Goal: Information Seeking & Learning: Understand process/instructions

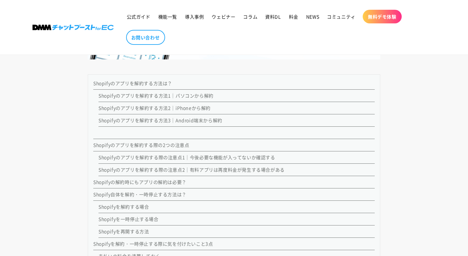
scroll to position [567, 0]
click at [160, 98] on link "Shopifyのアプリを解約する方法1｜パソコンから解約" at bounding box center [155, 97] width 115 height 6
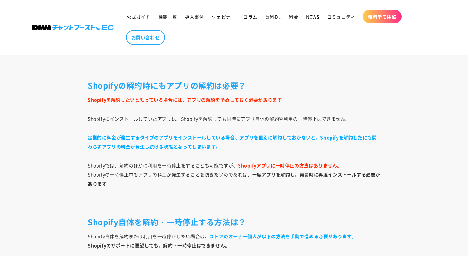
scroll to position [2328, 0]
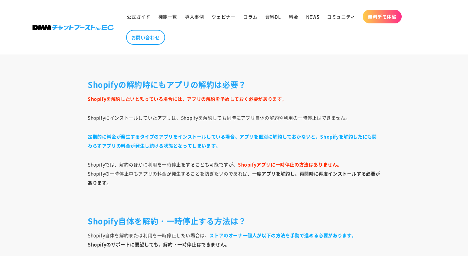
click at [92, 149] on p "定期的に料金が発生するタイプのアプリをインストールしている場合、アプリを個別に解約しておかないと、Shopifyを解約したにも関わらずアプリの料金が発生し続け…" at bounding box center [234, 141] width 292 height 18
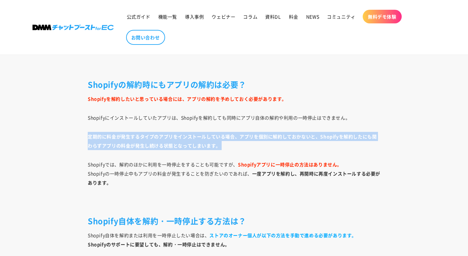
click at [92, 149] on p "定期的に料金が発生するタイプのアプリをインストールしている場合、アプリを個別に解約しておかないと、Shopifyを解約したにも関わらずアプリの料金が発生し続け…" at bounding box center [234, 141] width 292 height 18
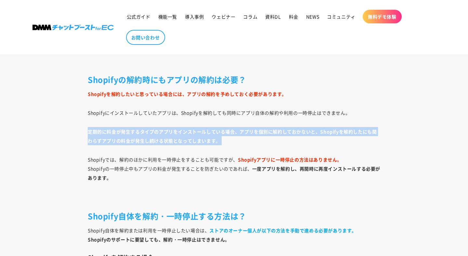
scroll to position [2333, 0]
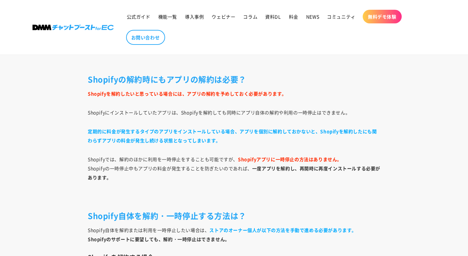
click at [95, 172] on p "Shopifyでは、解約のほかに利用を一時停止をすることも可能ですが、 Shopifyアプリに一時停止の方法はありません。 Shopifyの一時停止中もアプリ…" at bounding box center [234, 168] width 292 height 27
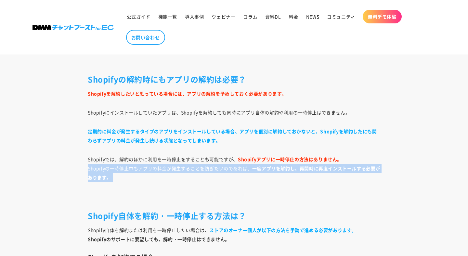
click at [95, 172] on p "Shopifyでは、解約のほかに利用を一時停止をすることも可能ですが、 Shopifyアプリに一時停止の方法はありません。 Shopifyの一時停止中もアプリ…" at bounding box center [234, 168] width 292 height 27
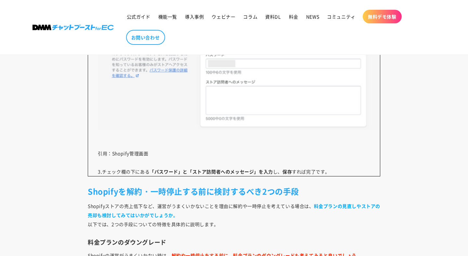
scroll to position [3809, 0]
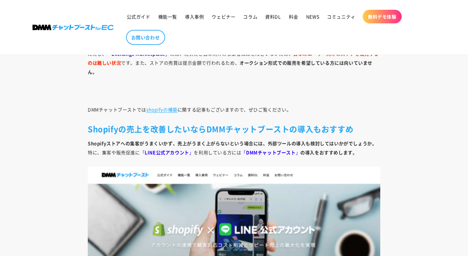
scroll to position [567, 0]
